Goal: Task Accomplishment & Management: Manage account settings

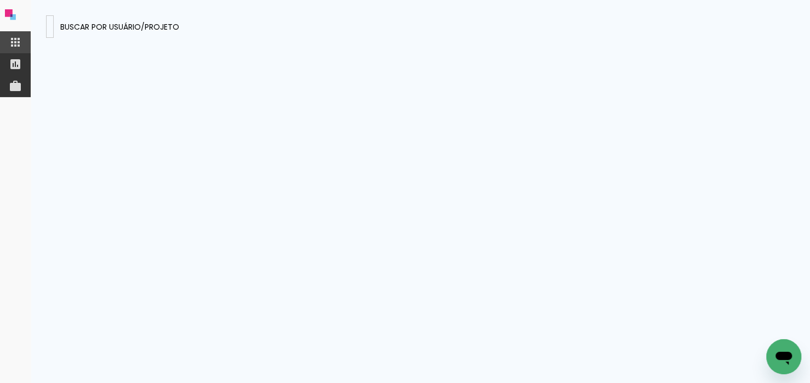
drag, startPoint x: 617, startPoint y: 162, endPoint x: 374, endPoint y: 15, distance: 284.2
click at [614, 161] on presences-panel at bounding box center [420, 191] width 779 height 383
click at [50, 23] on input at bounding box center [50, 26] width 0 height 12
paste input "studioheldabastos1@gmail.com"
type input "studioheldabastos1@gmail.com"
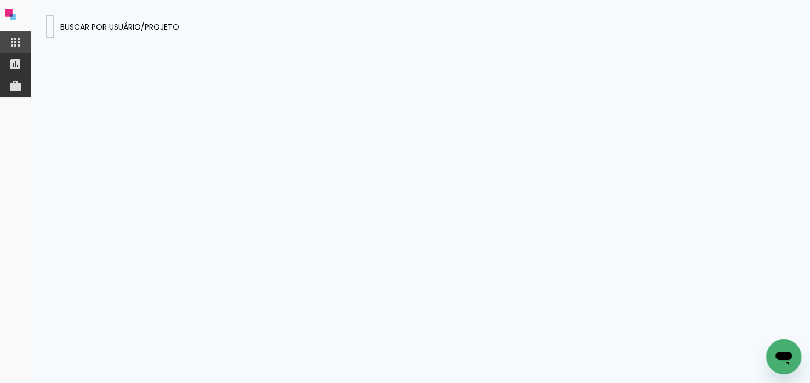
type paper-input "studioheldabastos1@gmail.com"
drag, startPoint x: 185, startPoint y: 24, endPoint x: 0, endPoint y: 26, distance: 184.7
click at [0, 26] on app-drawer-layout at bounding box center [405, 191] width 810 height 383
paste input "studioheldabastos1@gmail.com"
type input "studioheldabastos1@gmail.com"
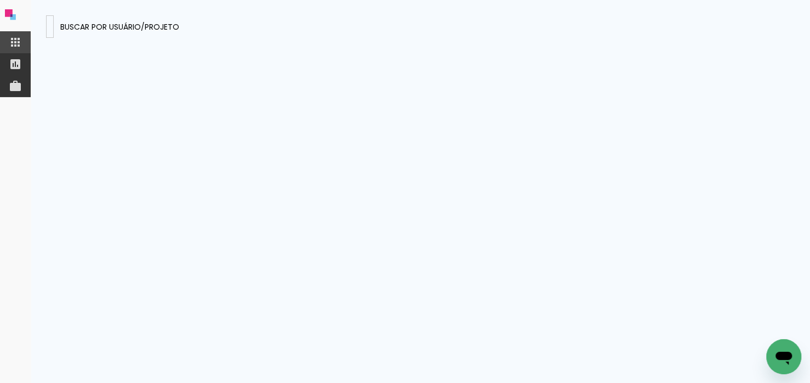
type paper-input "studioheldabastos1@gmail.com"
type input "studioheldabastos1@gmail.com"
type paper-input "studioheldabastos1@gmail.com"
click at [18, 66] on iron-icon at bounding box center [15, 64] width 13 height 13
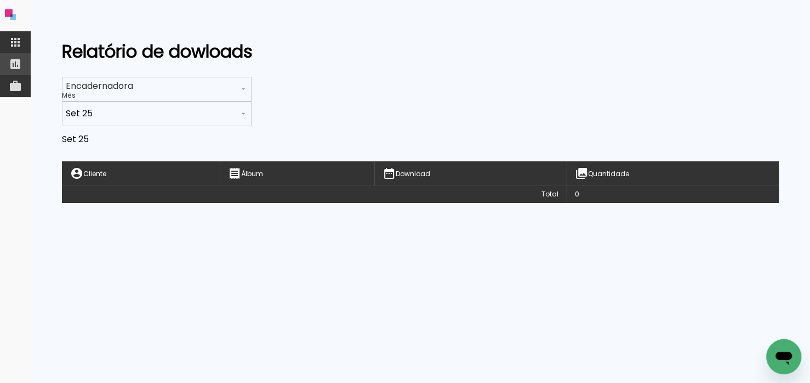
click at [12, 42] on iron-icon at bounding box center [15, 42] width 13 height 13
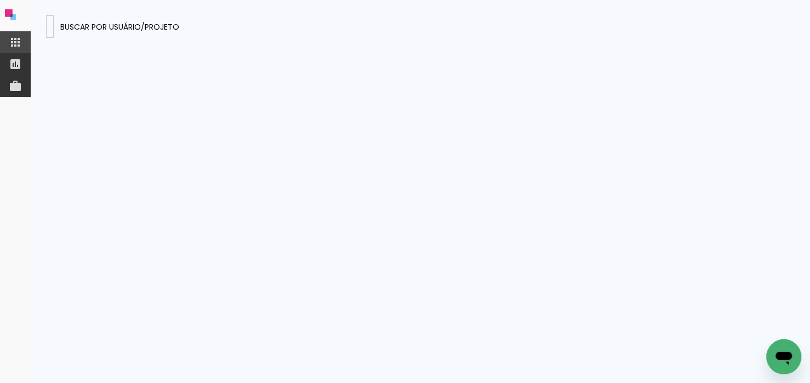
drag, startPoint x: 183, startPoint y: 21, endPoint x: 0, endPoint y: 22, distance: 182.5
click at [0, 22] on app-drawer-layout at bounding box center [405, 191] width 810 height 383
click at [50, 26] on input "Heldabastos" at bounding box center [50, 26] width 0 height 12
type input "Heldabastos"
type paper-input "Heldabastos"
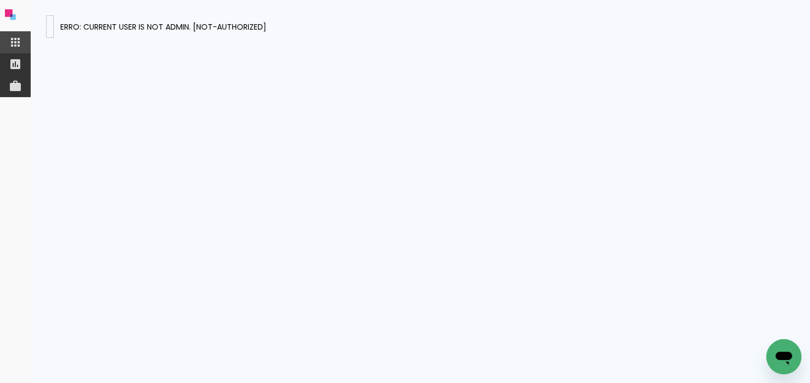
click at [50, 26] on input "Heldabastos" at bounding box center [50, 26] width 0 height 12
click at [12, 6] on quentale-logo at bounding box center [15, 15] width 31 height 31
click at [9, 10] on icon at bounding box center [9, 13] width 8 height 8
click at [50, 28] on input at bounding box center [50, 26] width 0 height 12
type input "heldabastos@hotmail.com"
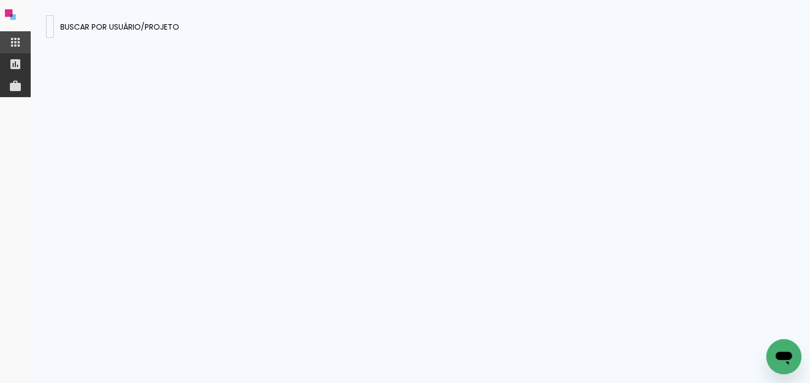
type paper-input "heldabastos@hotmail.com"
click at [580, 206] on presences-panel at bounding box center [420, 191] width 779 height 383
